Goal: Transaction & Acquisition: Obtain resource

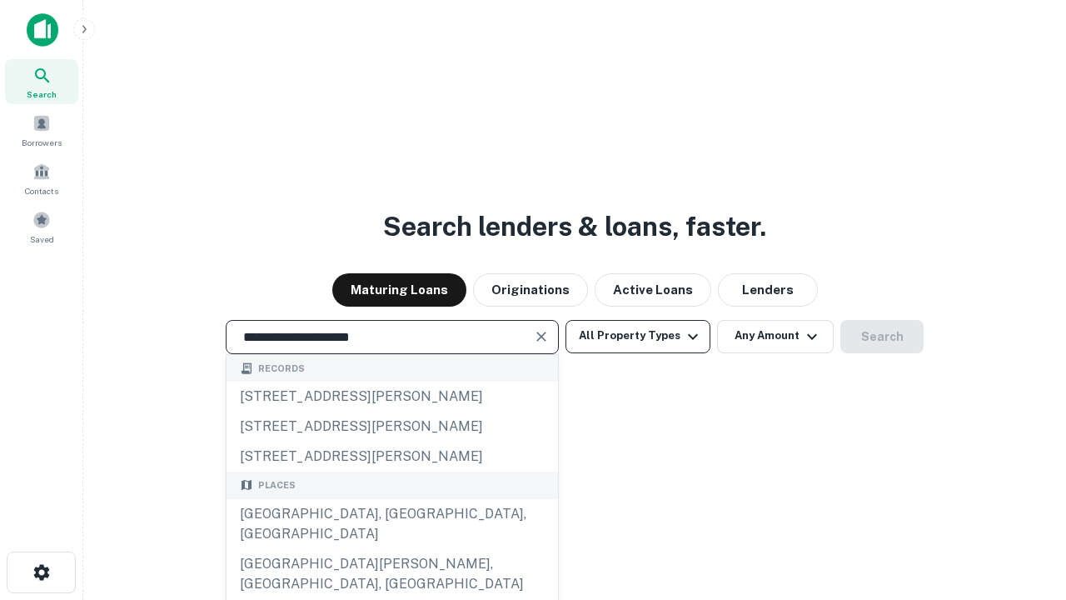
click at [391, 549] on div "[GEOGRAPHIC_DATA], [GEOGRAPHIC_DATA], [GEOGRAPHIC_DATA]" at bounding box center [392, 524] width 331 height 50
click at [638, 336] on button "All Property Types" at bounding box center [637, 336] width 145 height 33
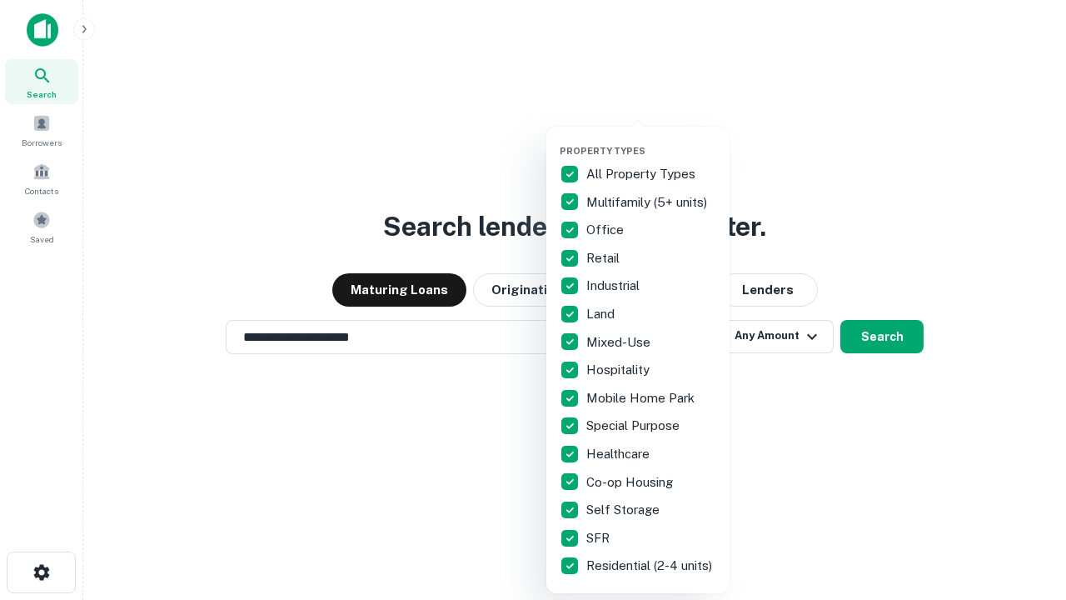
type input "**********"
click at [651, 140] on button "button" at bounding box center [651, 140] width 183 height 1
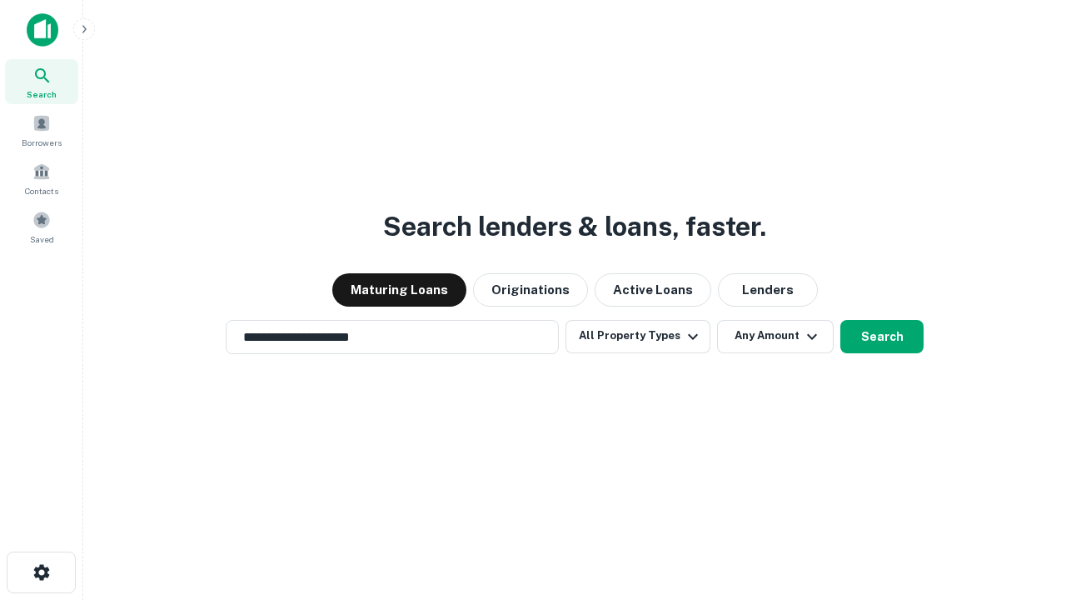
scroll to position [26, 0]
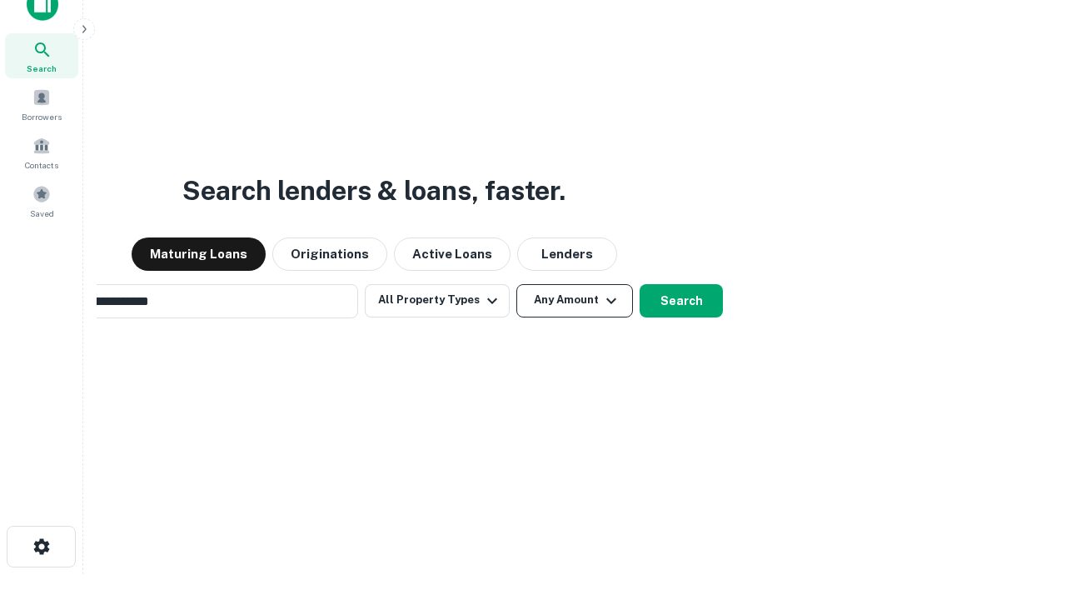
click at [516, 284] on button "Any Amount" at bounding box center [574, 300] width 117 height 33
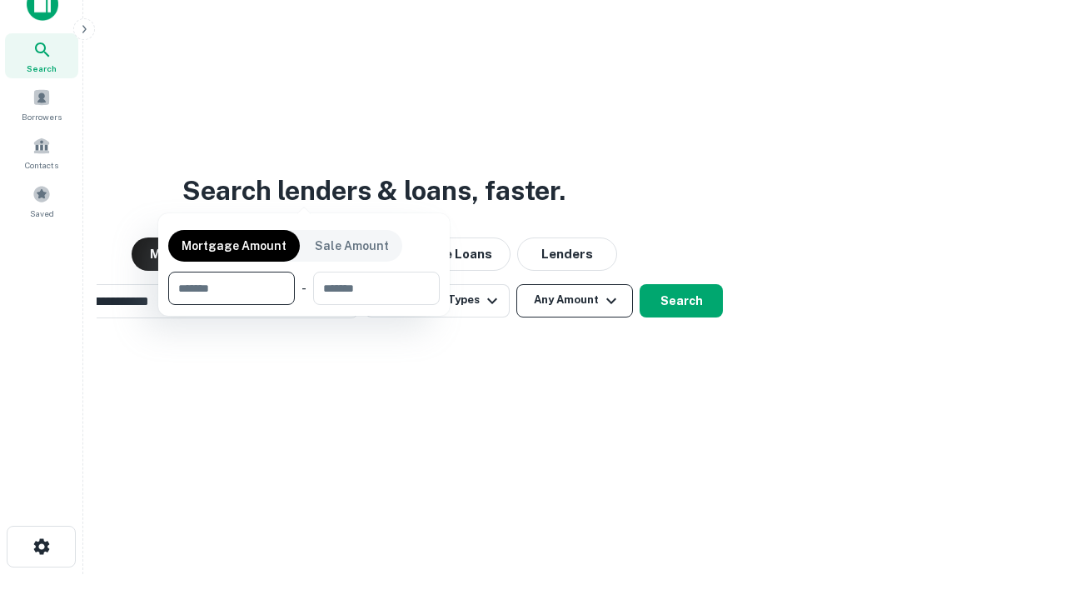
scroll to position [27, 0]
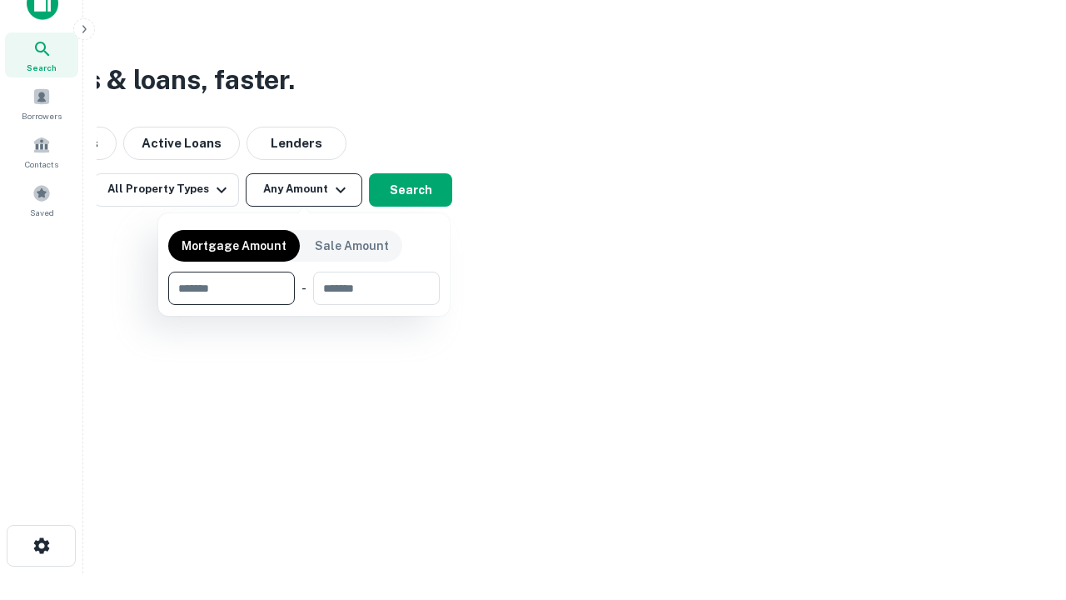
type input "*******"
click at [304, 305] on button "button" at bounding box center [303, 305] width 271 height 1
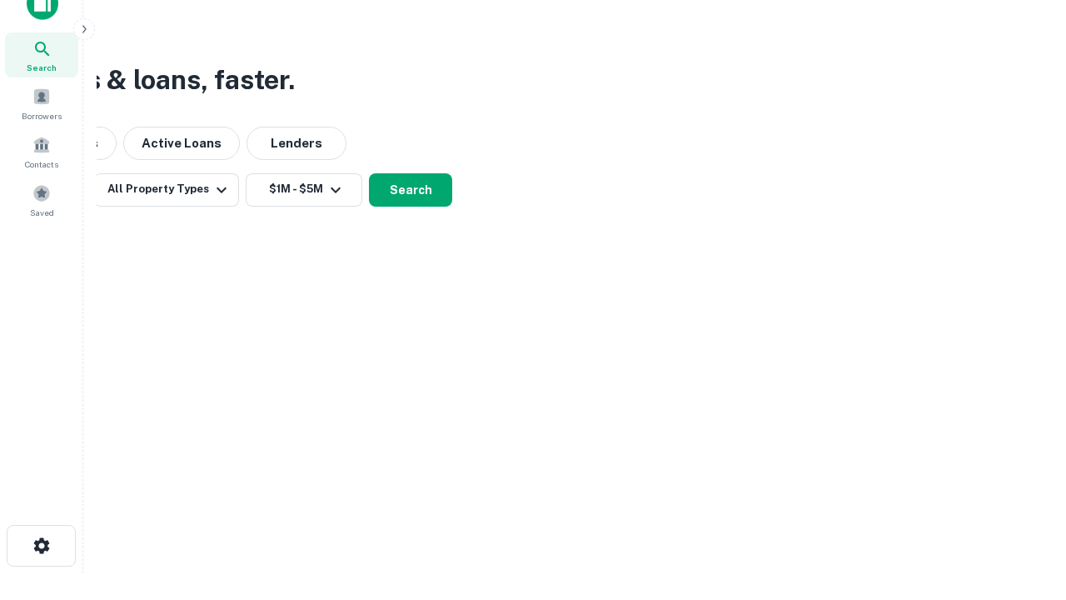
scroll to position [26, 0]
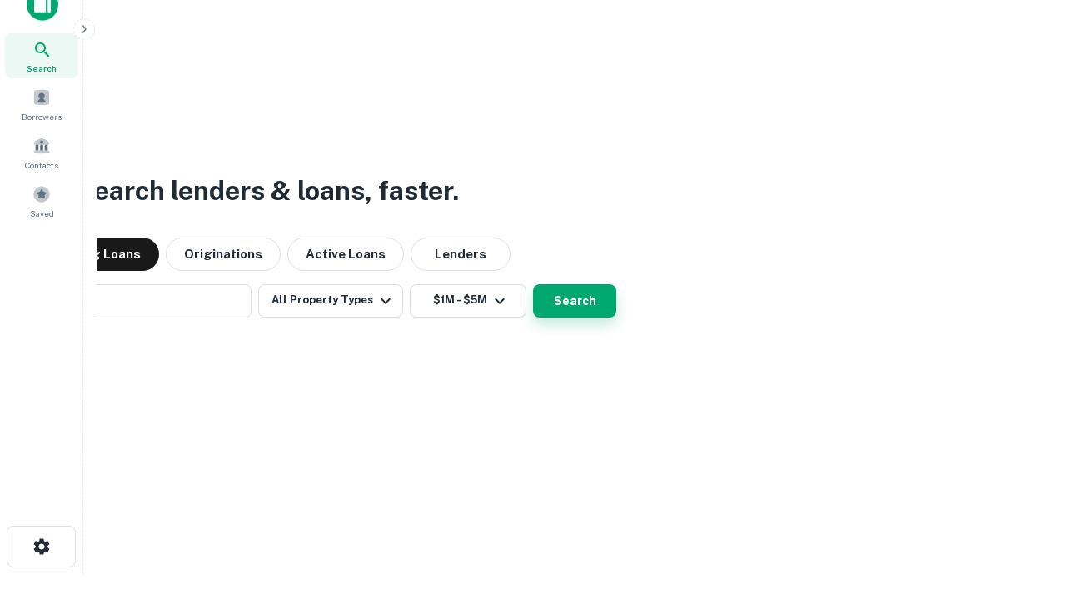
click at [533, 284] on button "Search" at bounding box center [574, 300] width 83 height 33
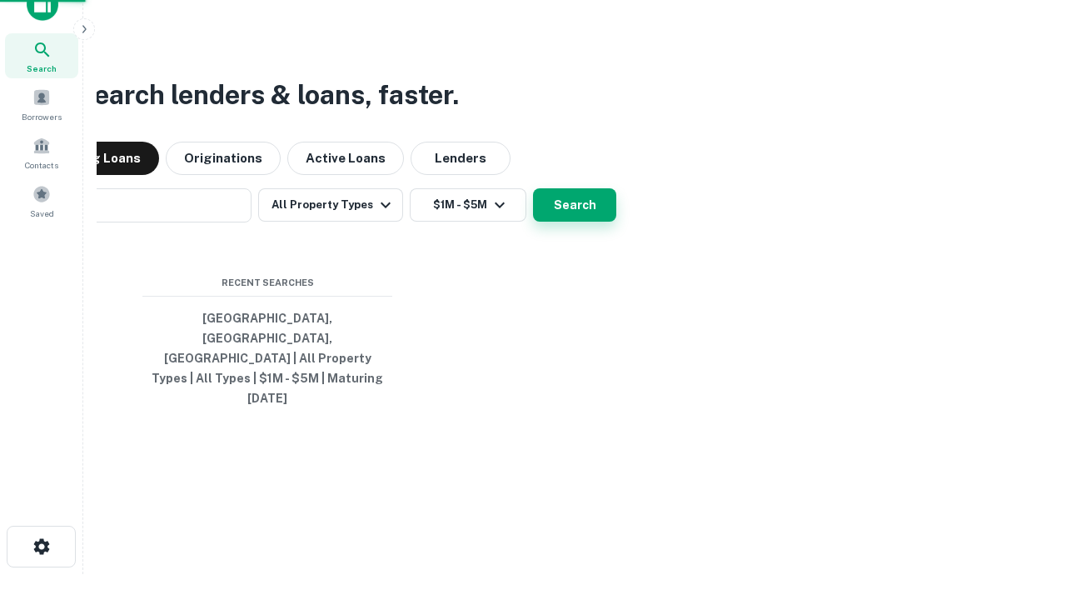
scroll to position [27, 0]
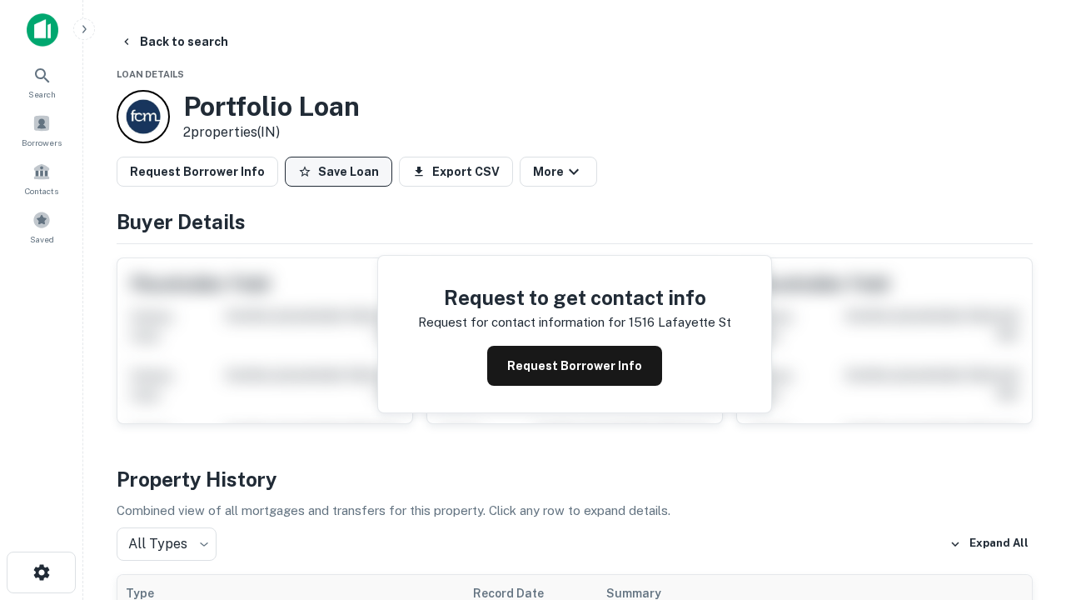
click at [338, 172] on button "Save Loan" at bounding box center [338, 172] width 107 height 30
